Goal: Check status: Check status

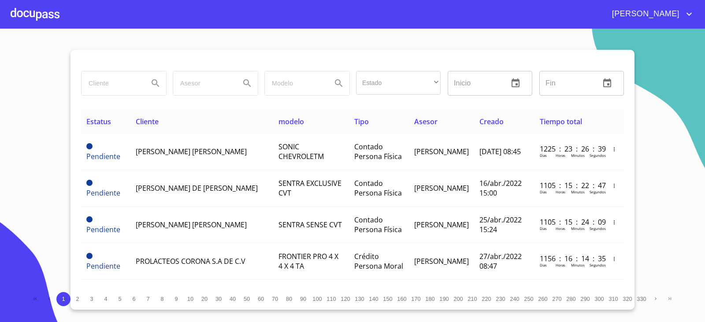
click at [138, 76] on input "search" at bounding box center [112, 83] width 60 height 24
type input "l"
type input "ALUMINIO INDUSTRIAL"
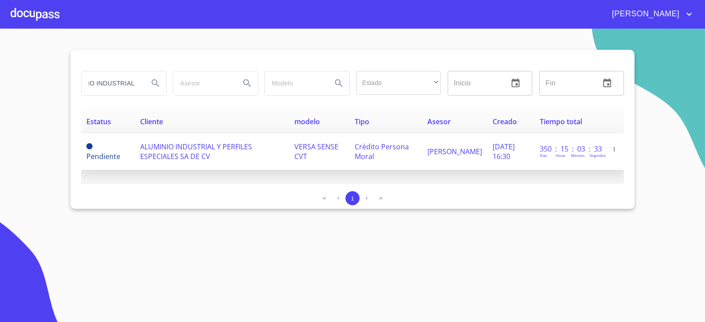
scroll to position [0, 0]
click at [167, 158] on span "ALUMINIO INDUSTRIAL Y PERFILES ESPECIALES SA DE CV" at bounding box center [196, 151] width 112 height 19
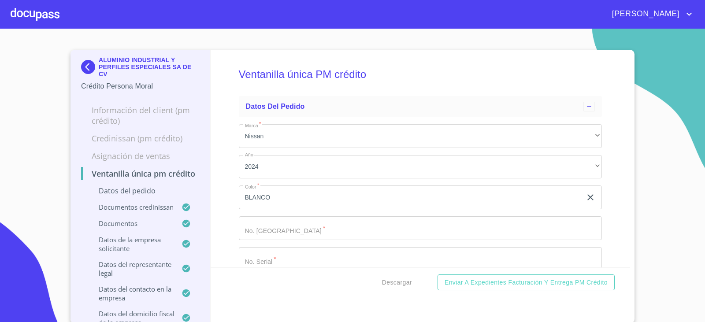
drag, startPoint x: 169, startPoint y: 156, endPoint x: 73, endPoint y: 200, distance: 105.9
click at [73, 200] on div "ALUMINIO INDUSTRIAL Y PERFILES ESPECIALES SA DE CV Crédito Persona Moral Inform…" at bounding box center [141, 187] width 140 height 274
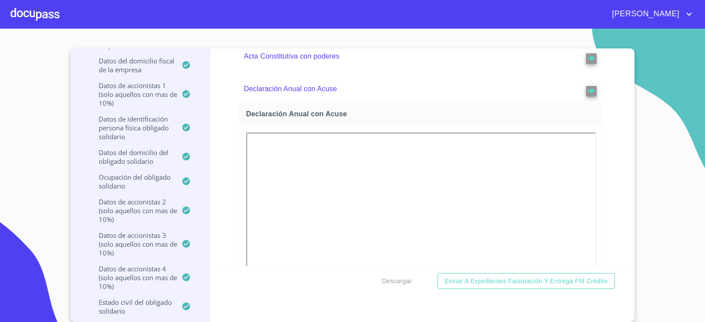
scroll to position [2861, 0]
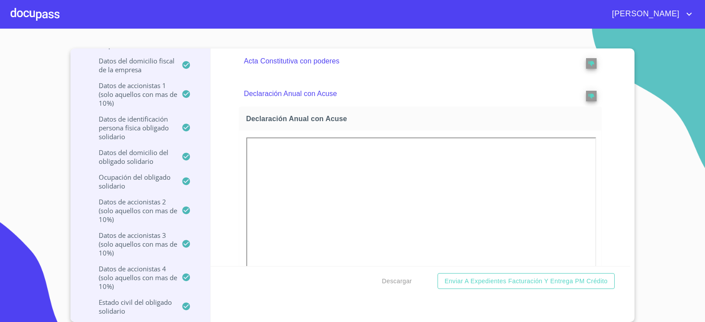
click at [268, 67] on p "Acta Constitutiva con poderes" at bounding box center [402, 61] width 317 height 11
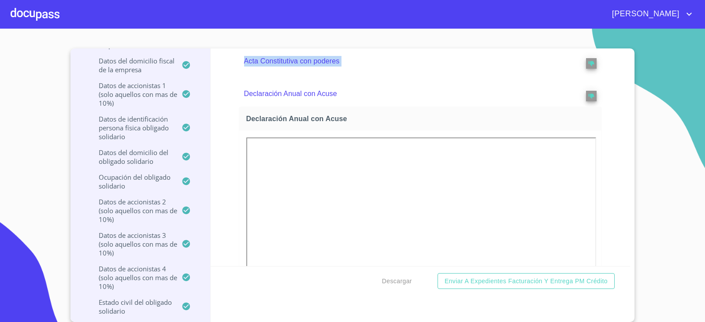
click at [268, 67] on p "Acta Constitutiva con poderes" at bounding box center [402, 61] width 317 height 11
click at [221, 211] on div "Ventanilla única PM crédito Datos del pedido Marca   * Nissan ​ Año 2024 ​ Colo…" at bounding box center [421, 157] width 420 height 218
click at [407, 276] on span "Descargar" at bounding box center [397, 281] width 30 height 11
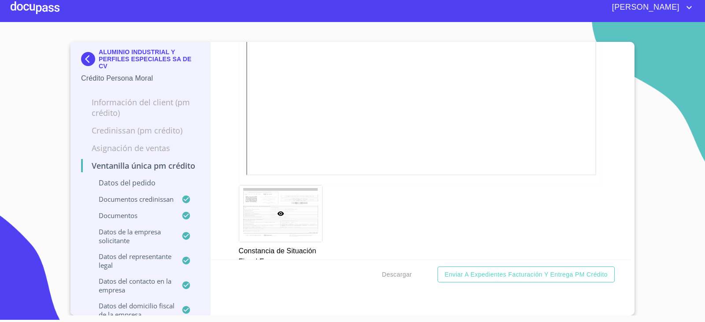
scroll to position [0, 0]
click at [86, 59] on img at bounding box center [90, 60] width 18 height 14
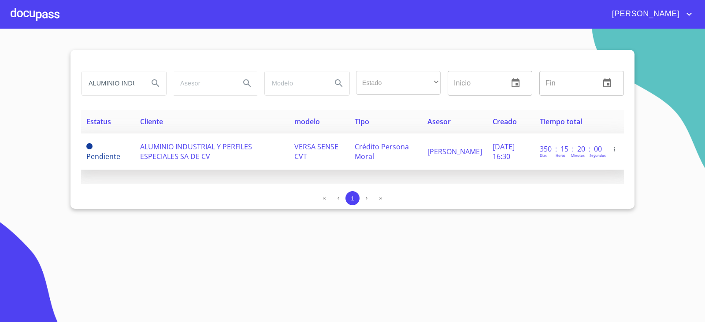
click at [272, 167] on td "ALUMINIO INDUSTRIAL Y PERFILES ESPECIALES SA DE CV" at bounding box center [212, 152] width 154 height 37
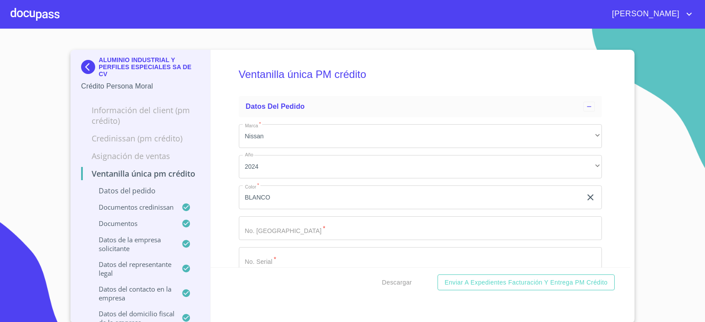
click at [86, 60] on img at bounding box center [90, 67] width 18 height 14
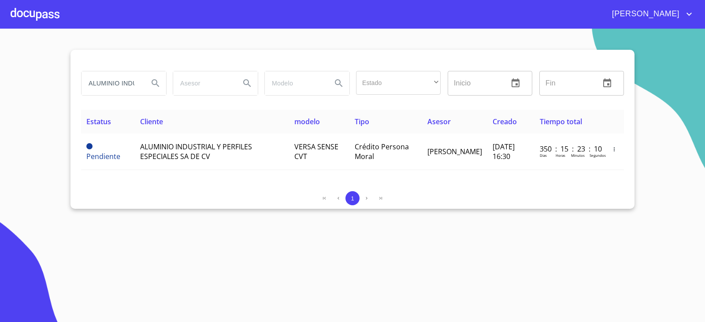
click at [123, 81] on input "ALUMINIO INDUSTRIAL" at bounding box center [112, 83] width 60 height 24
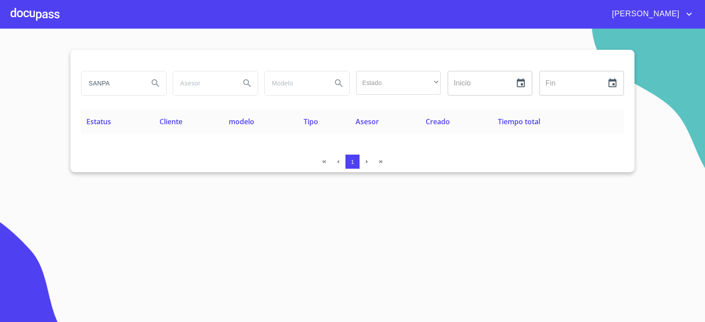
type input "SANPA"
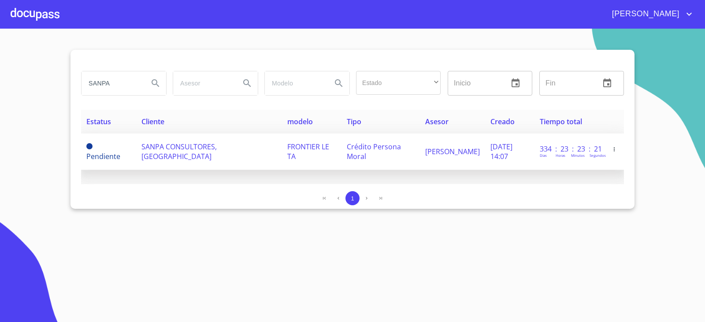
click at [287, 151] on span "FRONTIER LE TA" at bounding box center [308, 151] width 42 height 19
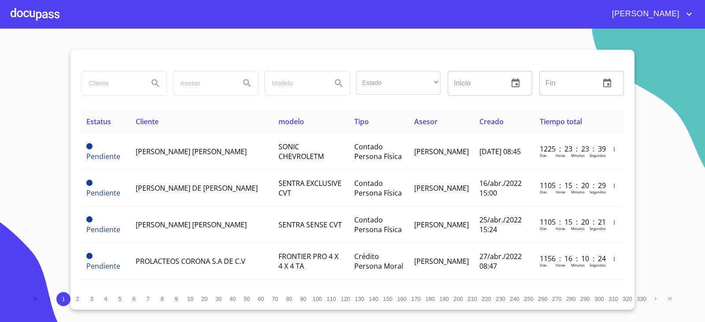
click at [40, 111] on section "Estado ​ ​ Inicio ​ Fin ​ Estatus Cliente modelo Tipo Asesor Creado Tiempo tota…" at bounding box center [352, 175] width 705 height 293
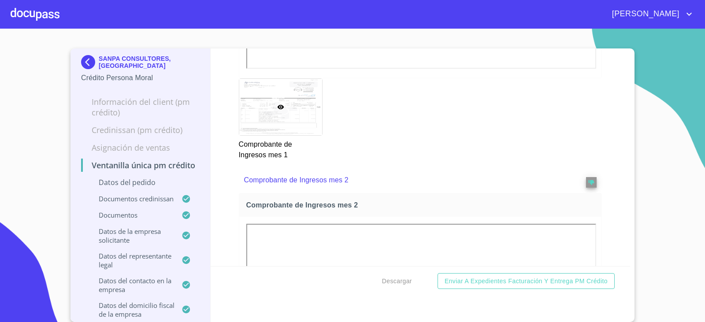
scroll to position [1630, 0]
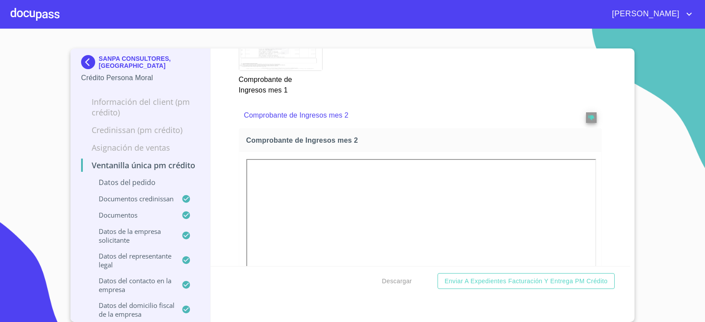
drag, startPoint x: 501, startPoint y: 215, endPoint x: 538, endPoint y: 215, distance: 36.6
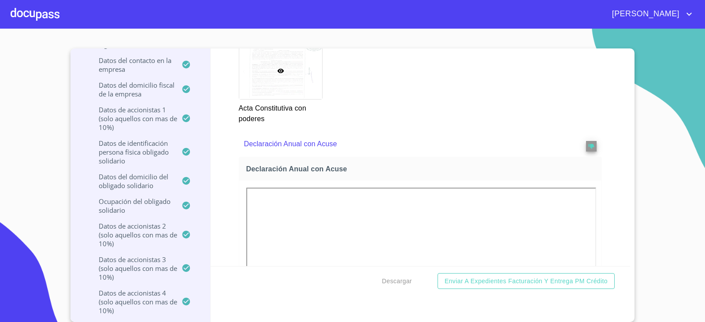
scroll to position [3128, 0]
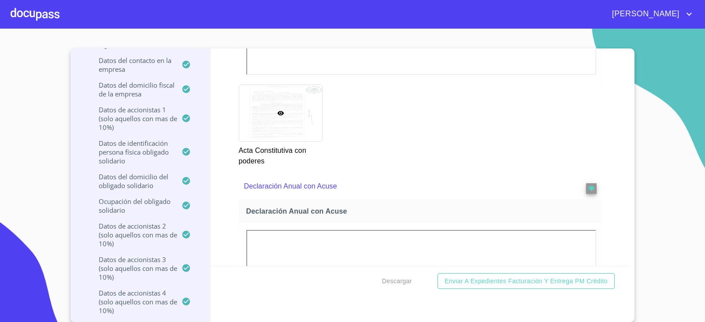
click at [652, 84] on section "SANPA CONSULTORES, SC Crédito Persona Moral Información del Client (PM crédito)…" at bounding box center [352, 175] width 705 height 293
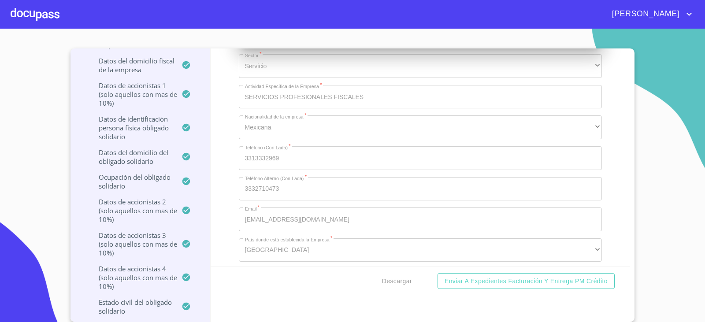
scroll to position [5552, 0]
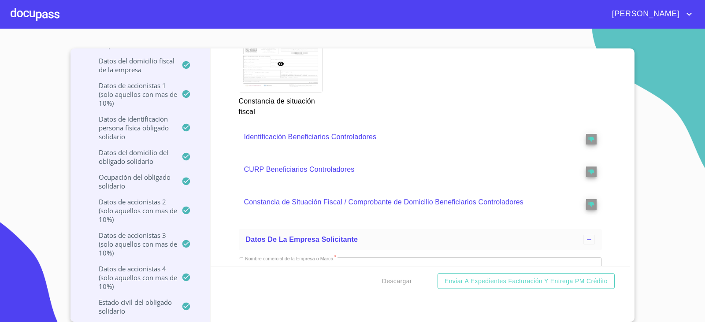
click at [15, 113] on section "SANPA CONSULTORES, SC Crédito Persona Moral Información del Client (PM crédito)…" at bounding box center [352, 175] width 705 height 293
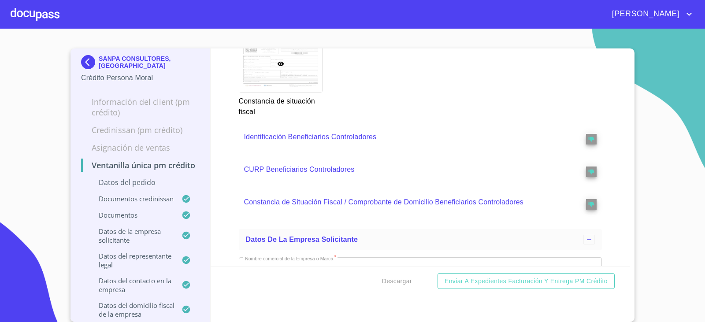
scroll to position [0, 0]
click at [81, 61] on img at bounding box center [90, 63] width 18 height 14
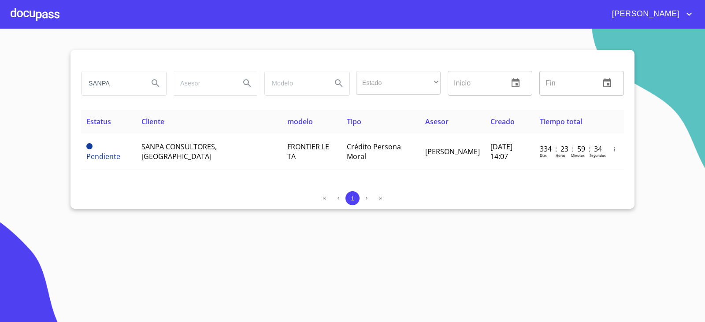
click at [127, 78] on input "SANPA" at bounding box center [112, 83] width 60 height 24
click at [121, 81] on input "SANPA" at bounding box center [112, 83] width 60 height 24
click at [122, 81] on input "SANPA" at bounding box center [112, 83] width 60 height 24
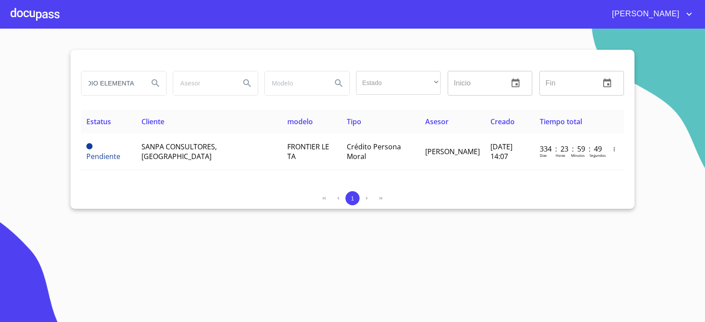
scroll to position [0, 22]
type input "ESTUDIO ELEMENTAL"
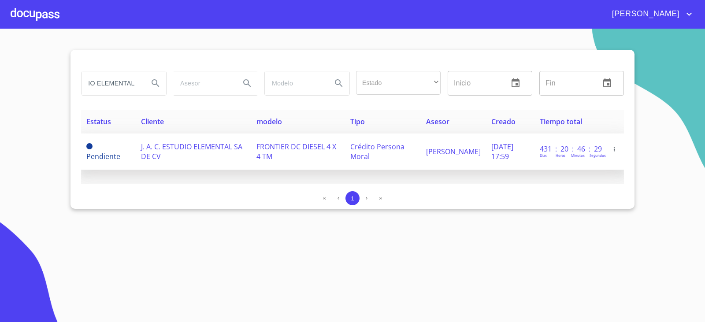
click at [214, 159] on td "J. A. C. ESTUDIO ELEMENTAL SA DE CV" at bounding box center [193, 152] width 115 height 37
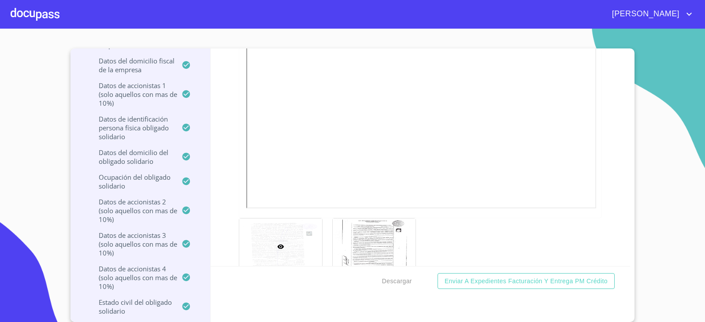
scroll to position [3045, 0]
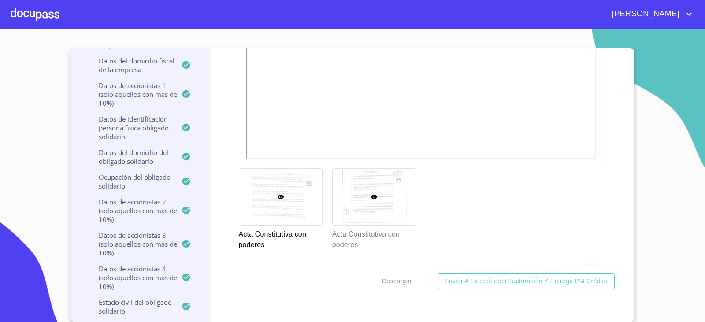
click at [367, 225] on div at bounding box center [374, 197] width 83 height 56
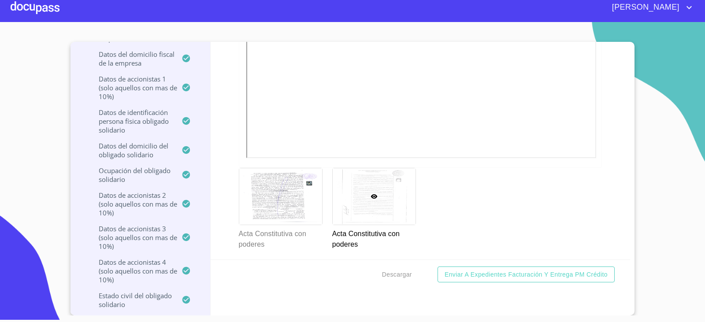
scroll to position [3083, 0]
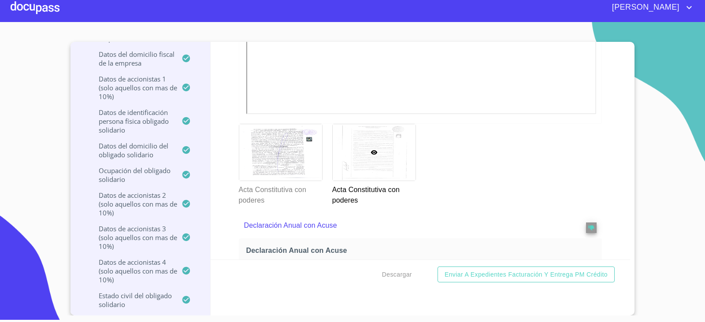
click at [359, 181] on div at bounding box center [374, 152] width 83 height 56
click at [293, 181] on div at bounding box center [280, 152] width 83 height 56
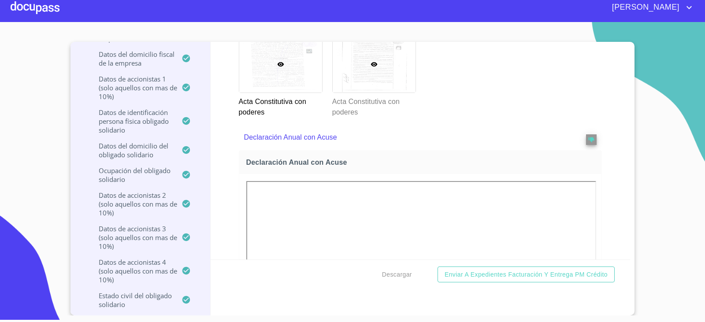
click at [349, 93] on div at bounding box center [374, 64] width 83 height 56
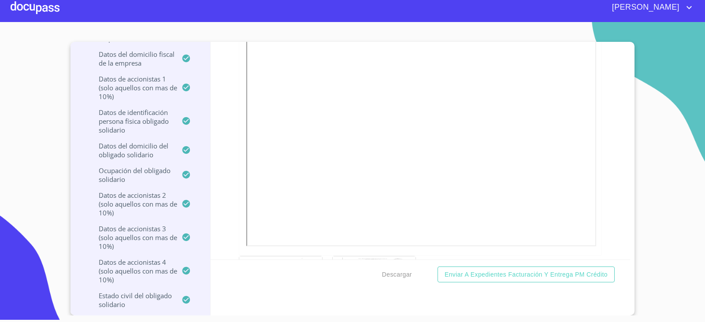
scroll to position [0, 0]
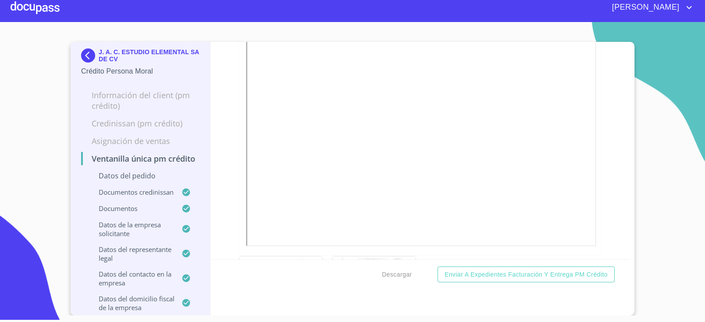
click at [84, 58] on img at bounding box center [90, 55] width 18 height 14
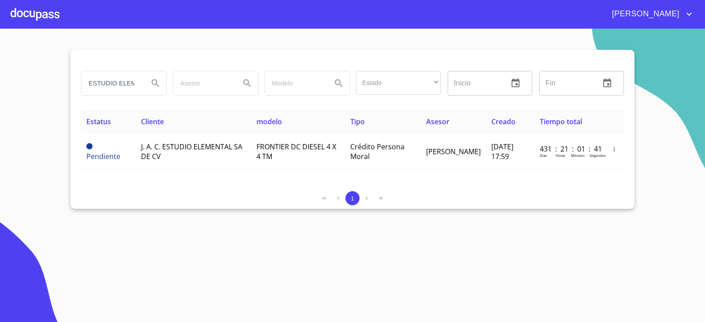
click at [134, 84] on input "ESTUDIO ELEMENTAL" at bounding box center [112, 83] width 60 height 24
